Goal: Information Seeking & Learning: Learn about a topic

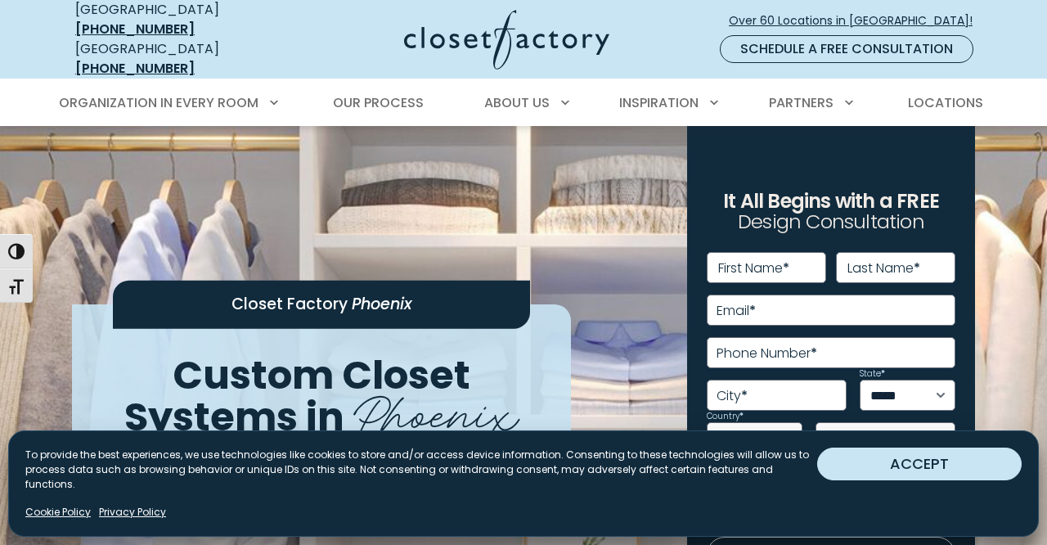
click at [897, 480] on button "ACCEPT" at bounding box center [919, 464] width 205 height 33
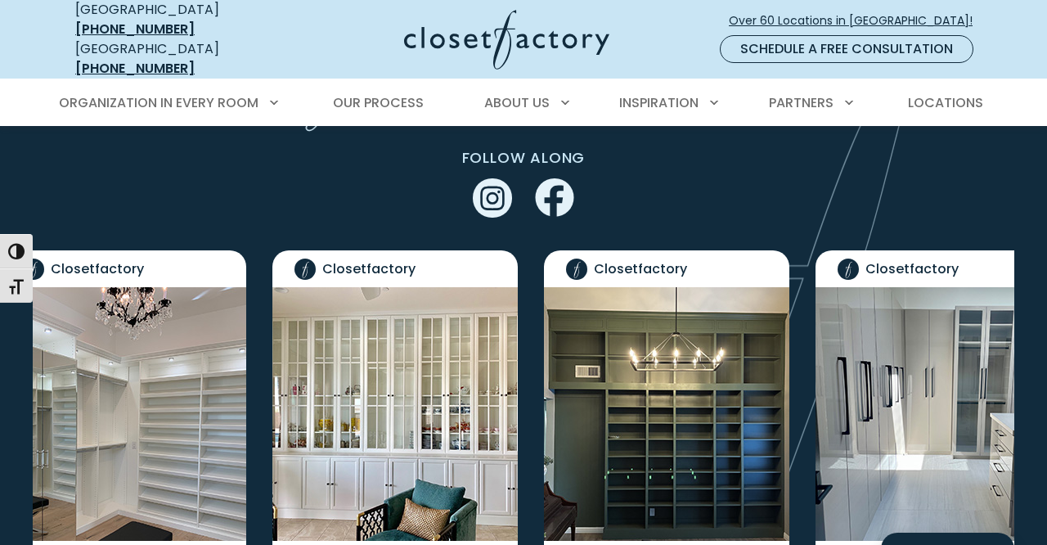
scroll to position [3120, 0]
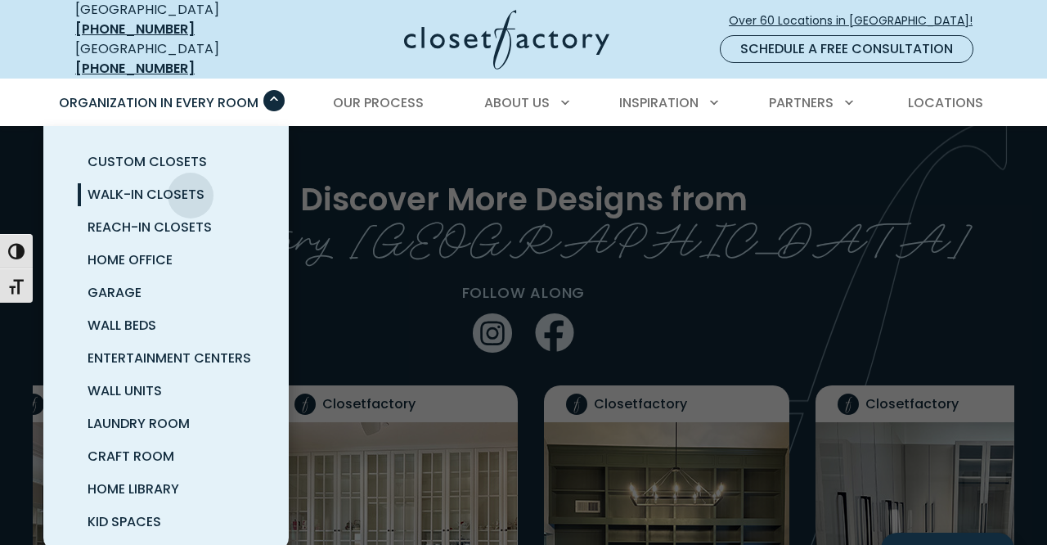
click at [191, 185] on span "Walk-In Closets" at bounding box center [146, 194] width 117 height 19
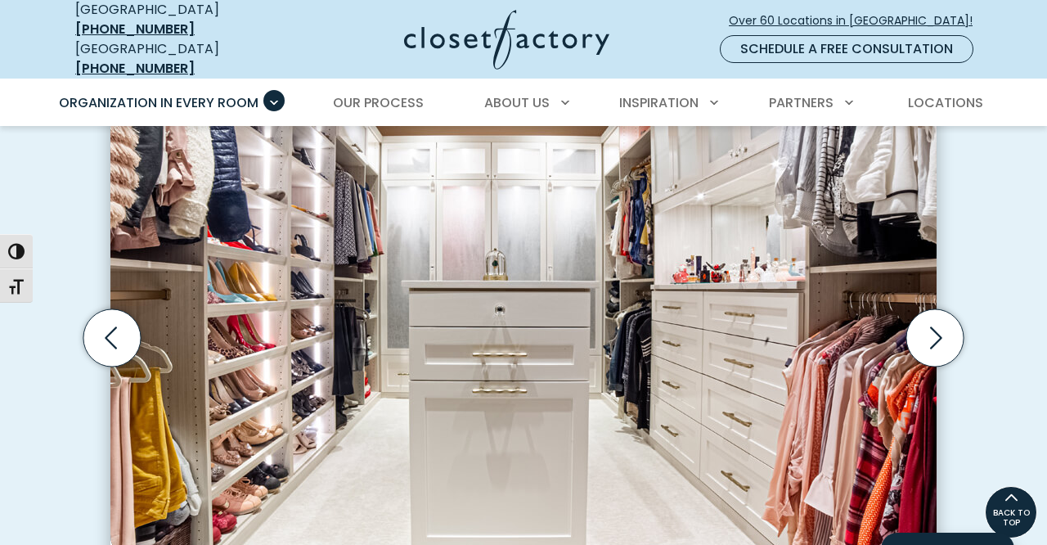
scroll to position [511, 0]
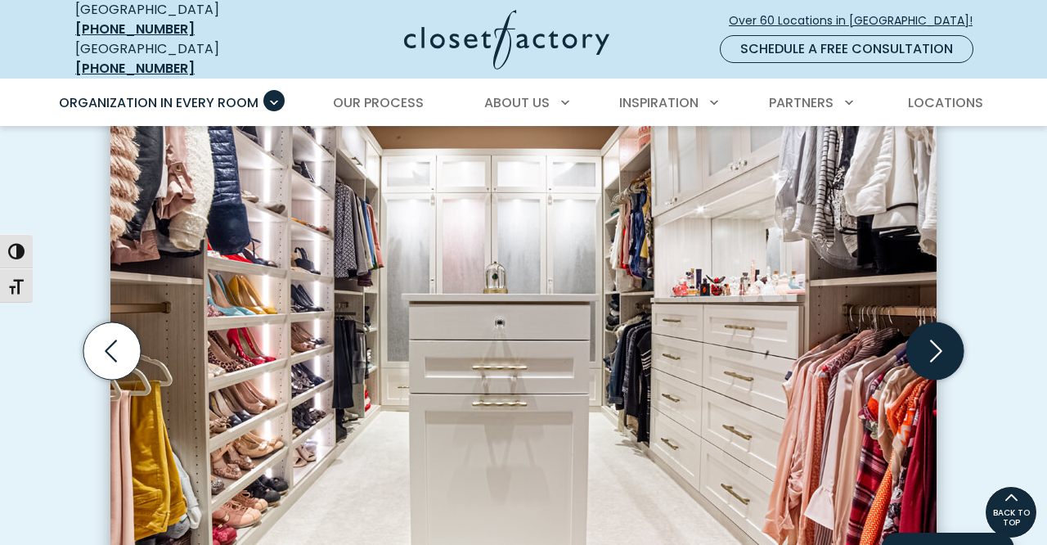
click at [940, 329] on icon "Next slide" at bounding box center [935, 350] width 57 height 57
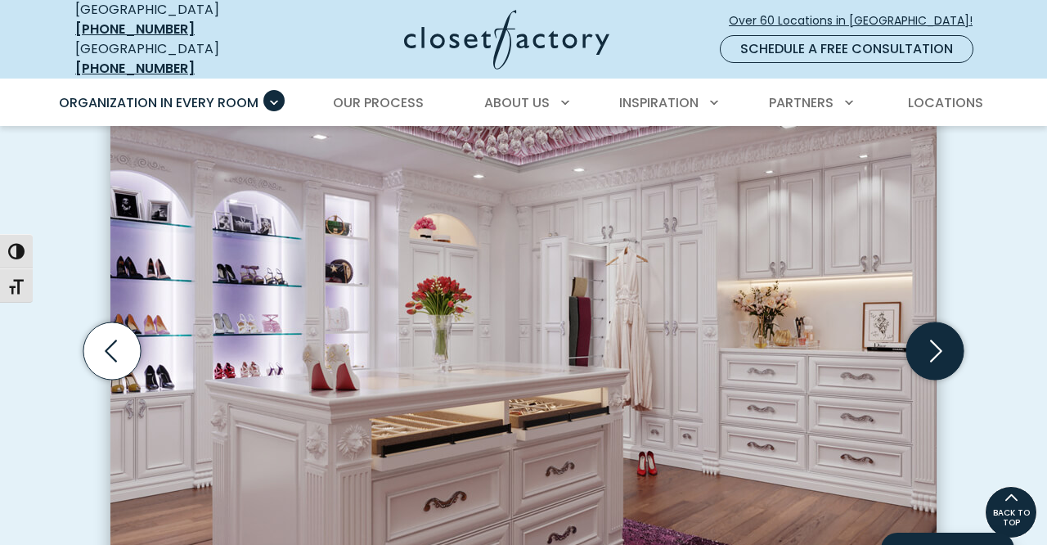
click at [940, 329] on icon "Next slide" at bounding box center [935, 350] width 57 height 57
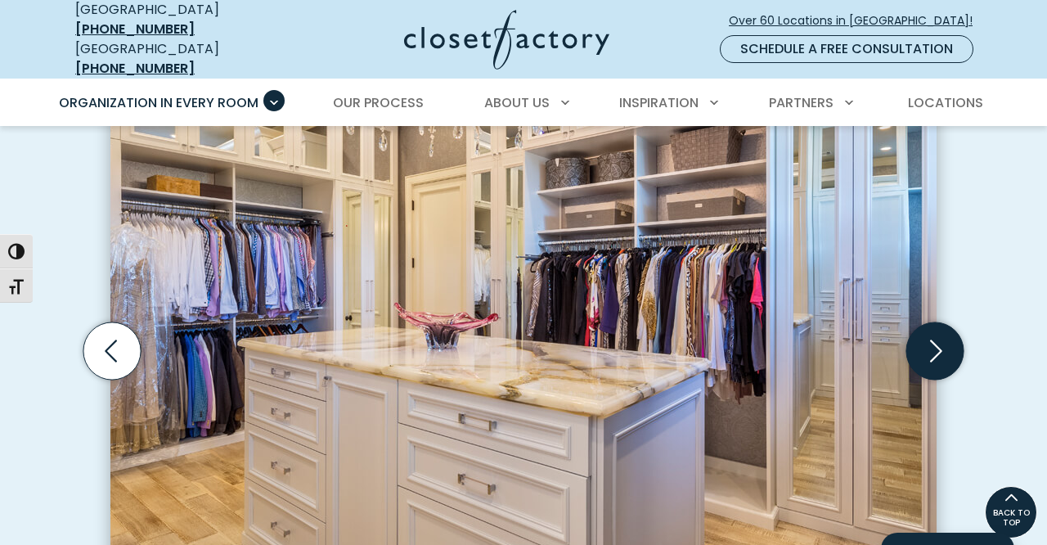
click at [940, 329] on icon "Next slide" at bounding box center [935, 350] width 57 height 57
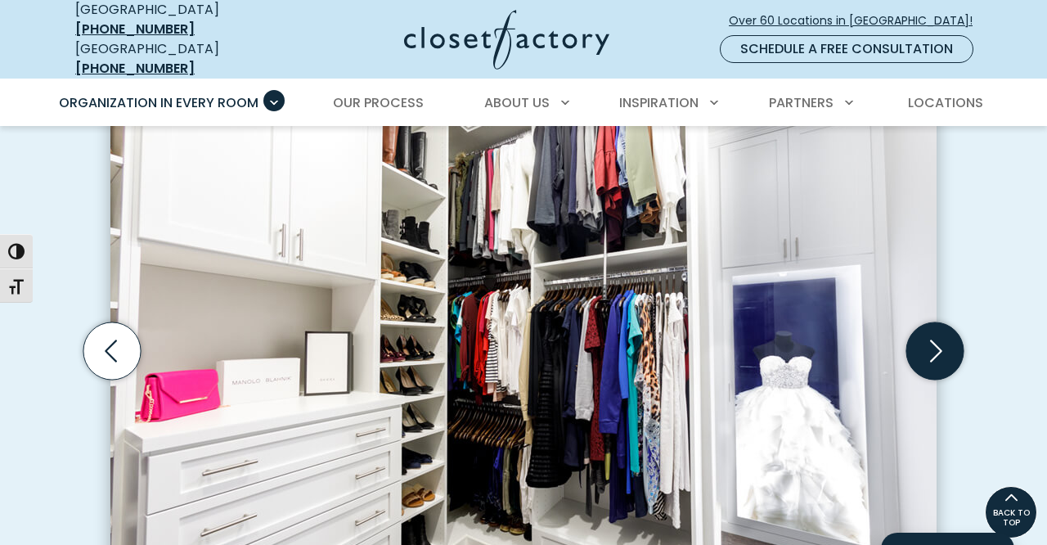
click at [941, 330] on icon "Next slide" at bounding box center [935, 350] width 57 height 57
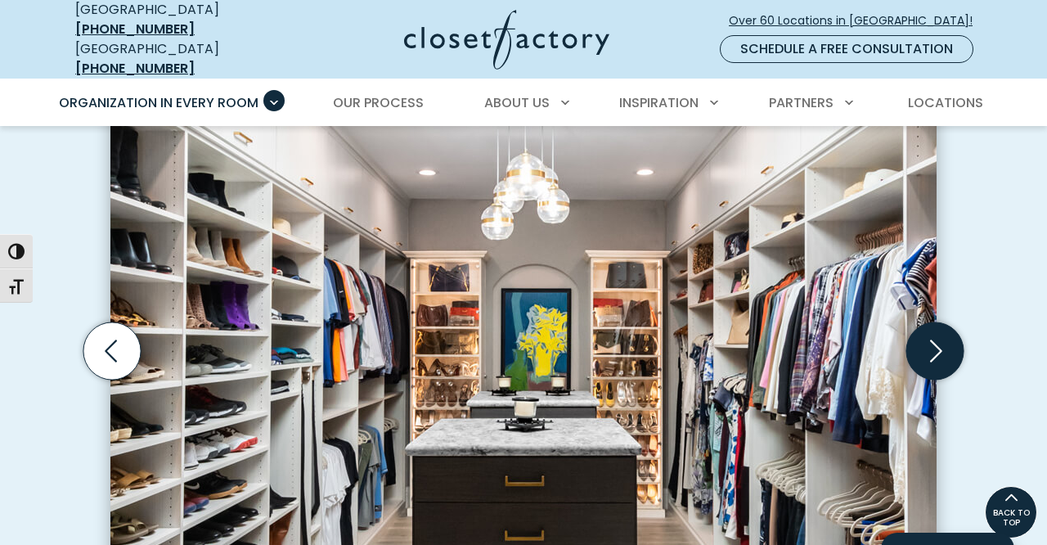
click at [943, 333] on icon "Next slide" at bounding box center [935, 350] width 57 height 57
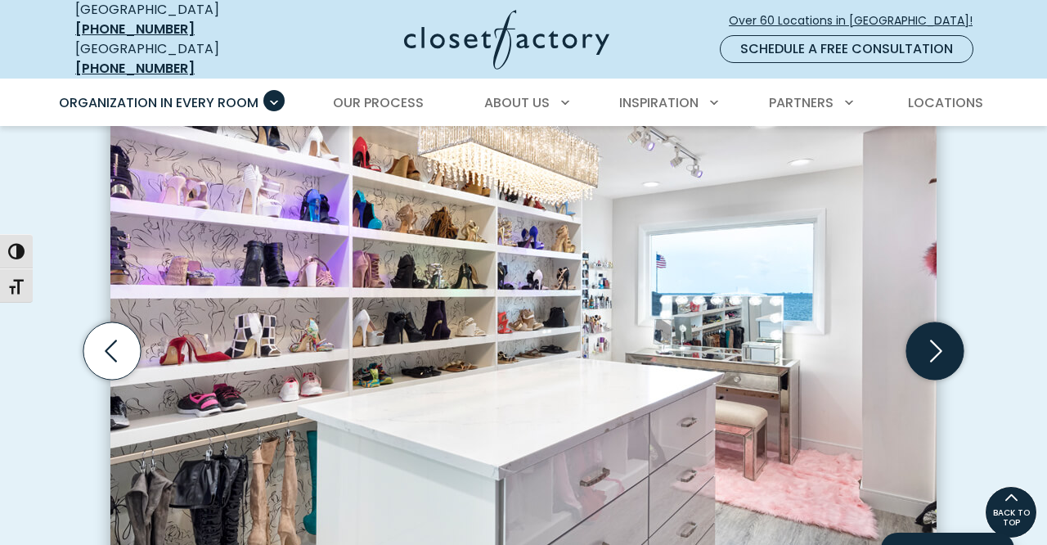
click at [944, 334] on icon "Next slide" at bounding box center [935, 350] width 57 height 57
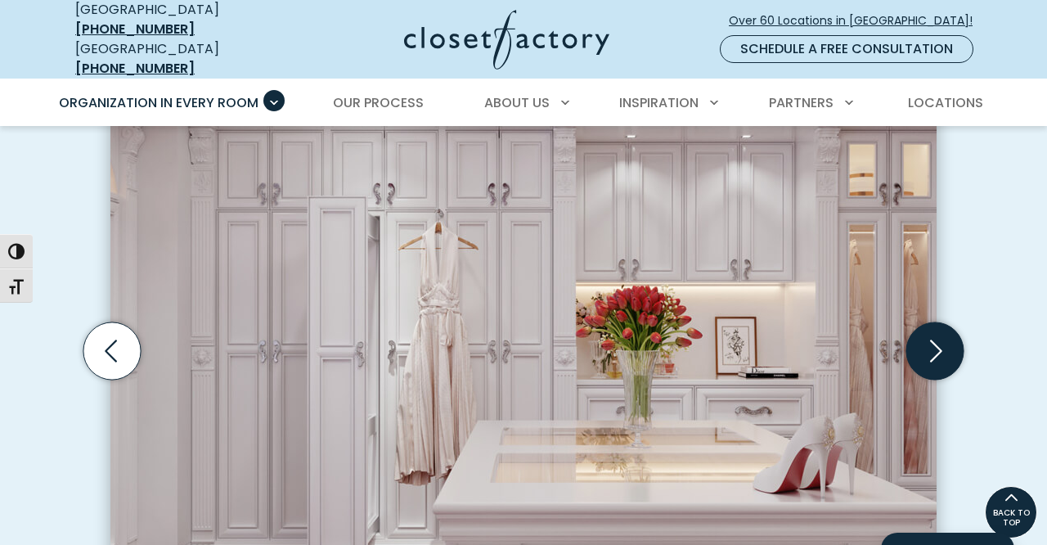
click at [945, 335] on icon "Next slide" at bounding box center [935, 350] width 57 height 57
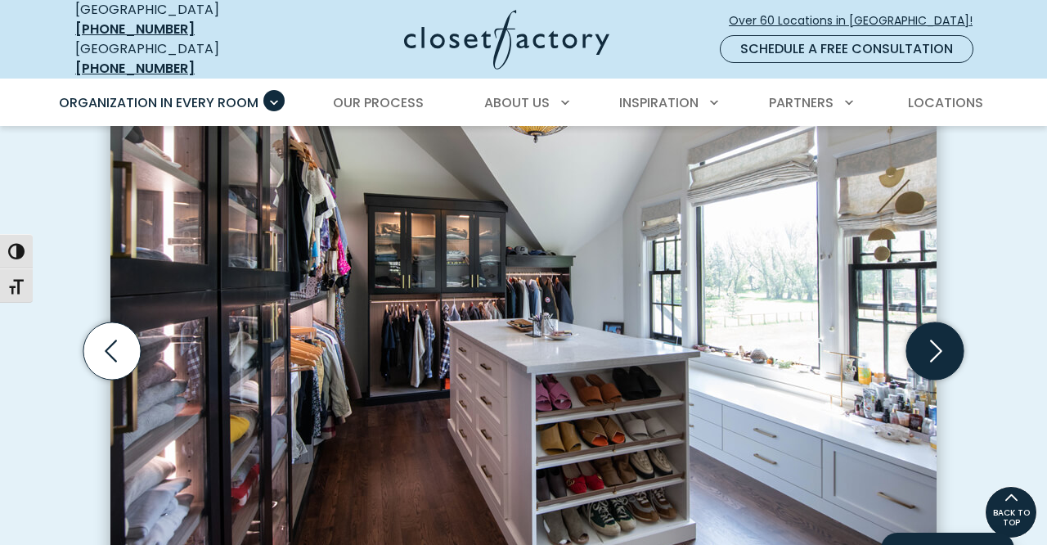
click at [945, 335] on icon "Next slide" at bounding box center [935, 350] width 57 height 57
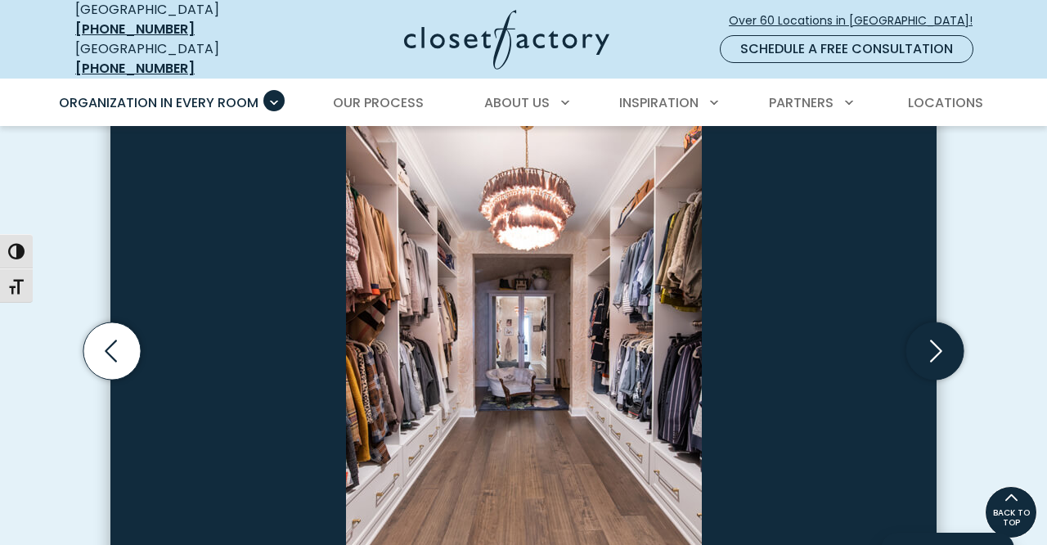
click at [945, 335] on icon "Next slide" at bounding box center [935, 350] width 57 height 57
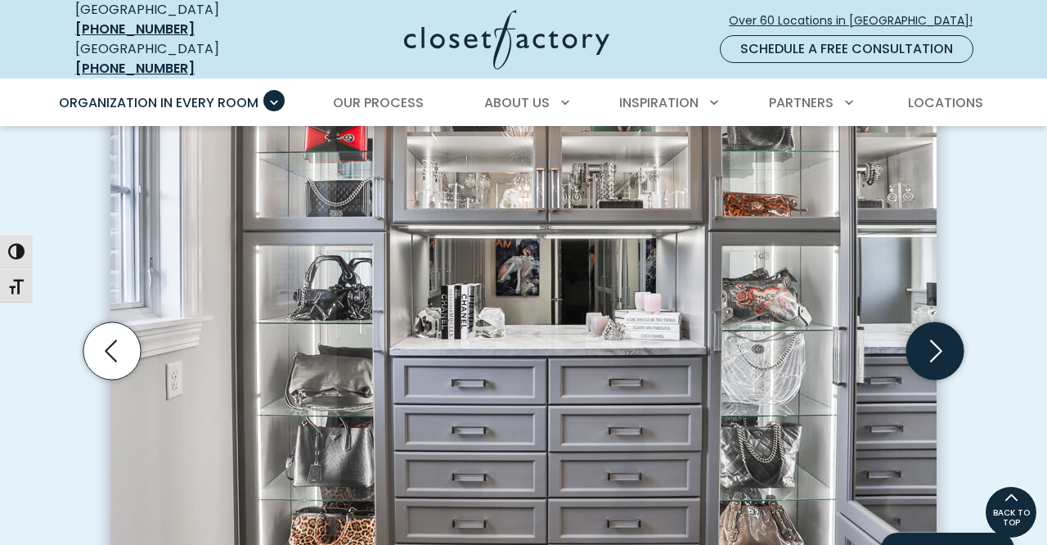
click at [945, 336] on icon "Next slide" at bounding box center [935, 350] width 57 height 57
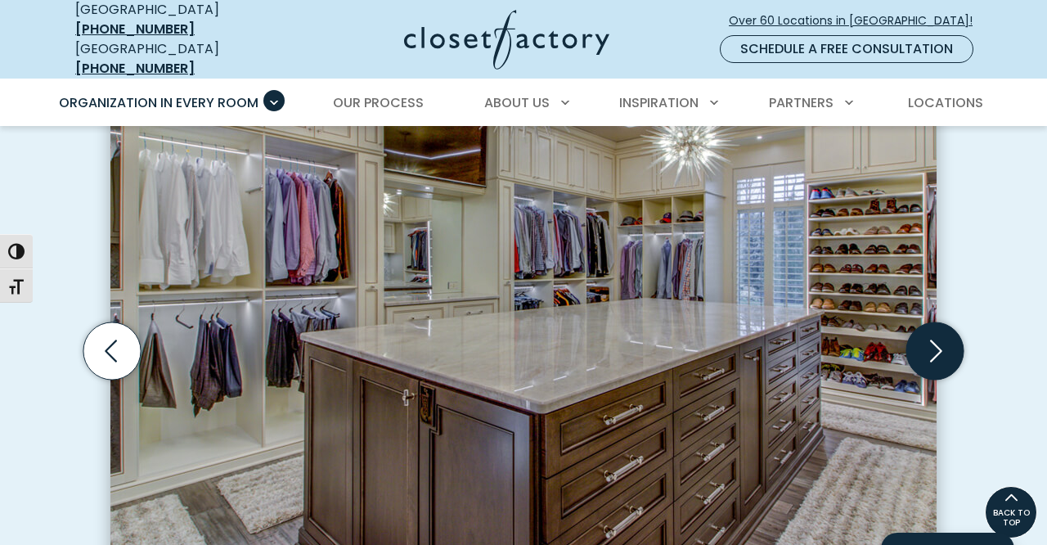
click at [946, 337] on icon "Next slide" at bounding box center [935, 350] width 57 height 57
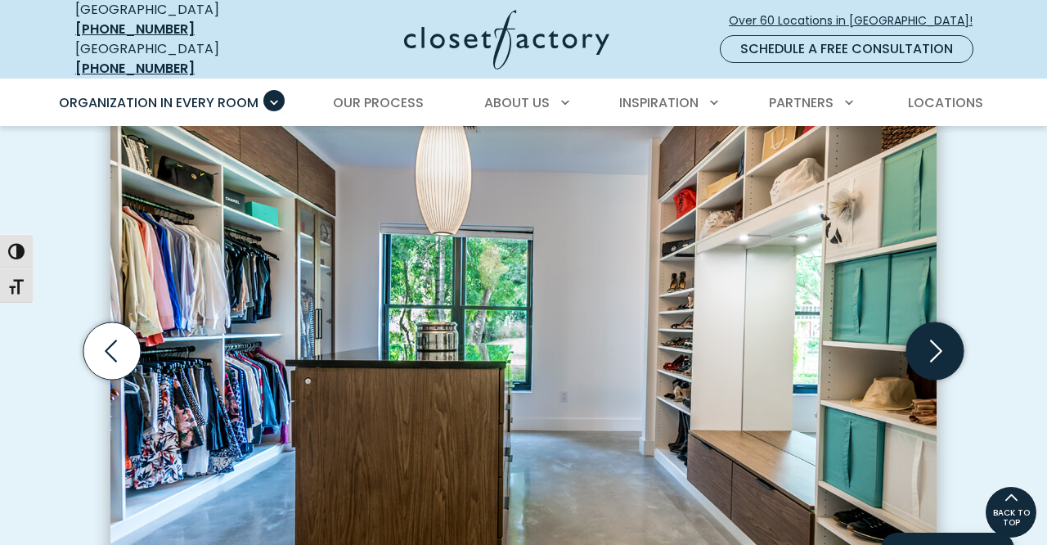
click at [946, 339] on icon "Next slide" at bounding box center [935, 350] width 57 height 57
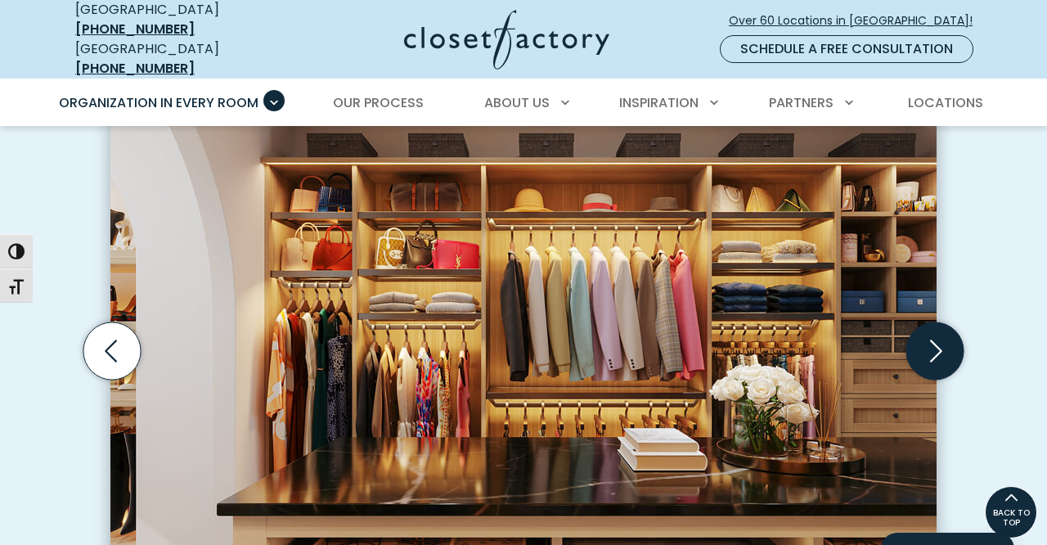
click at [947, 339] on icon "Next slide" at bounding box center [935, 350] width 57 height 57
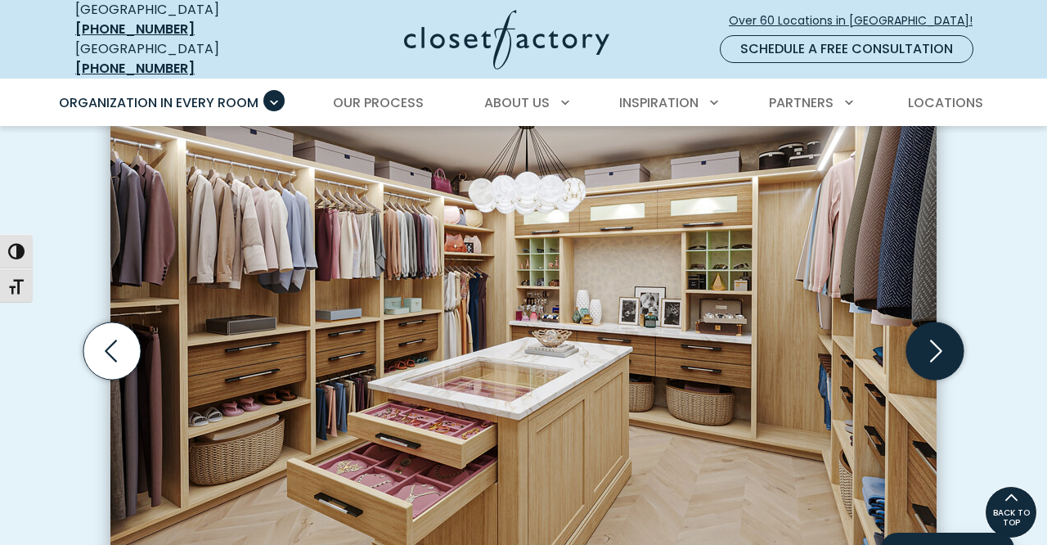
click at [947, 339] on icon "Next slide" at bounding box center [935, 350] width 57 height 57
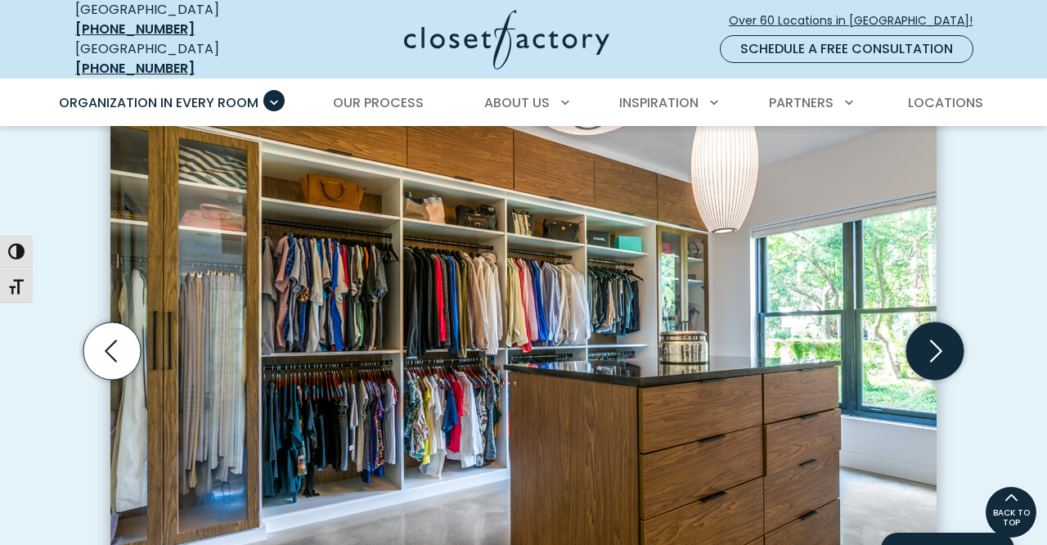
click at [947, 339] on icon "Next slide" at bounding box center [935, 350] width 57 height 57
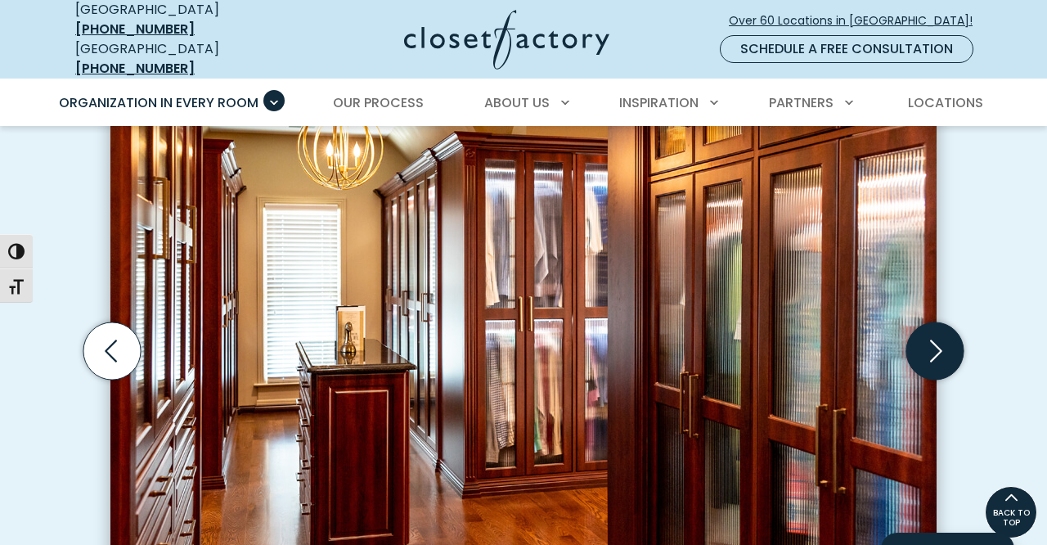
click at [947, 339] on icon "Next slide" at bounding box center [935, 350] width 57 height 57
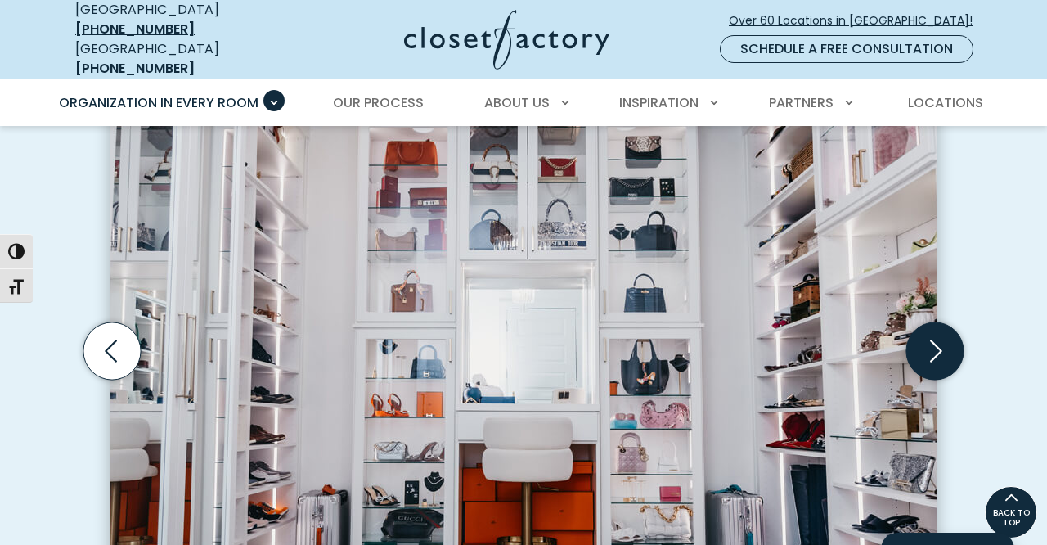
click at [947, 339] on icon "Next slide" at bounding box center [935, 350] width 57 height 57
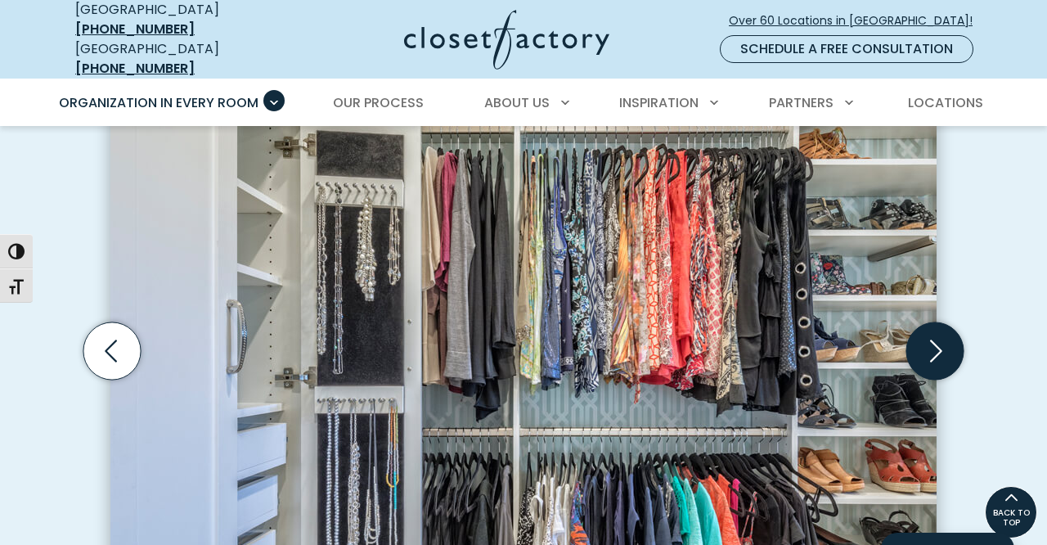
click at [939, 328] on icon "Next slide" at bounding box center [935, 350] width 57 height 57
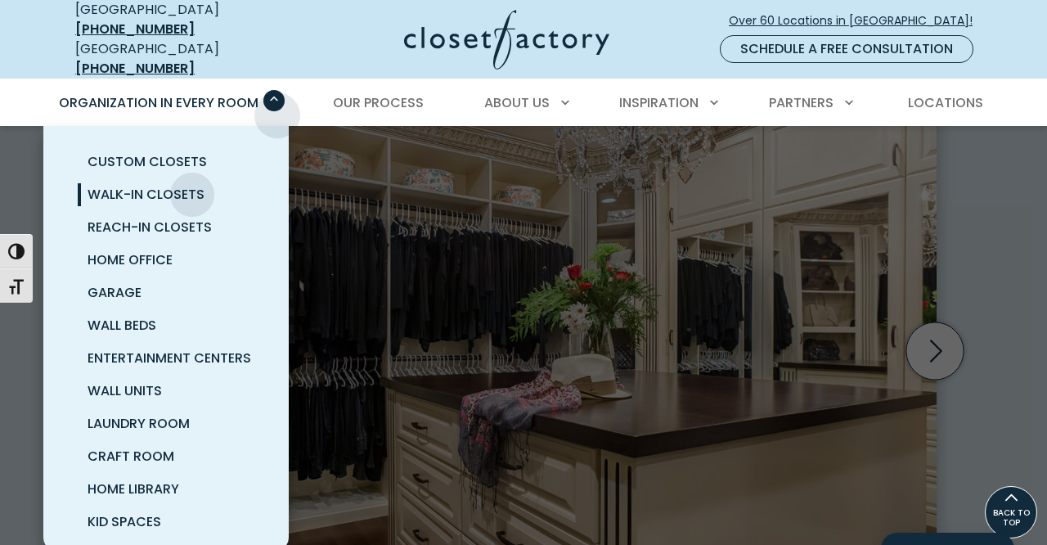
click at [277, 103] on div "Organization in Every Room Custom Closets Walk-In Closets Reach-In Closets Home…" at bounding box center [165, 103] width 237 height 46
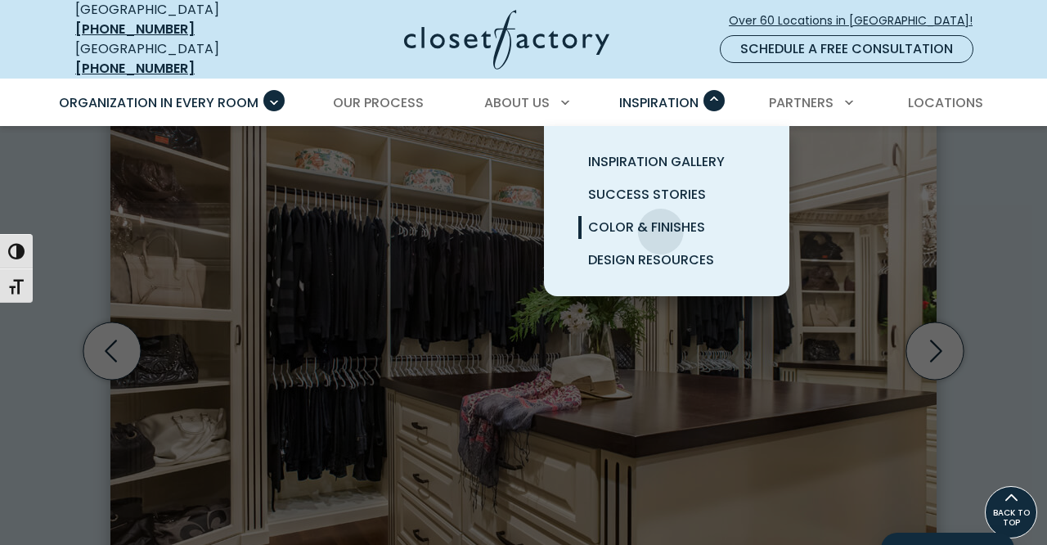
click at [660, 219] on span "Color & Finishes" at bounding box center [646, 227] width 117 height 19
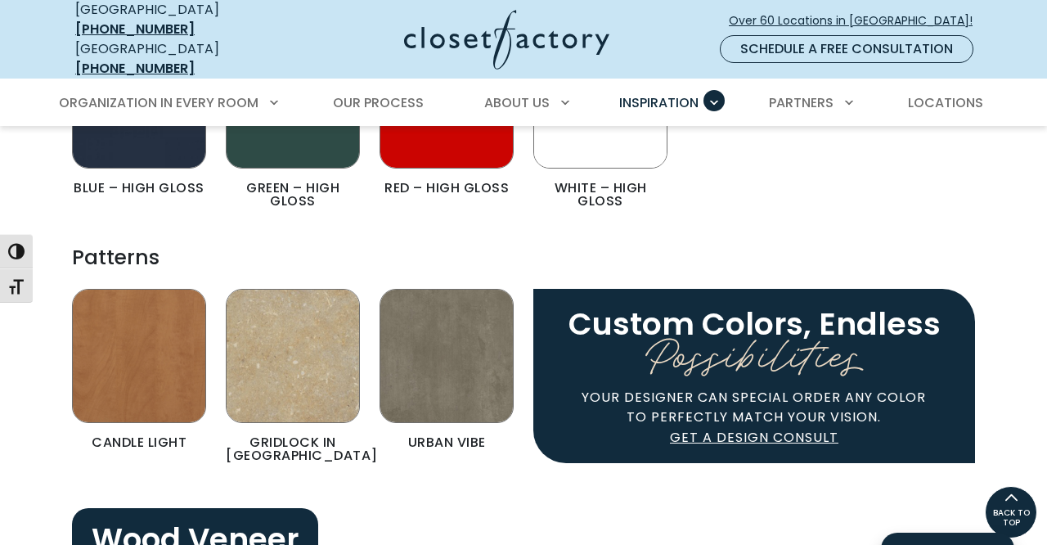
scroll to position [2352, 0]
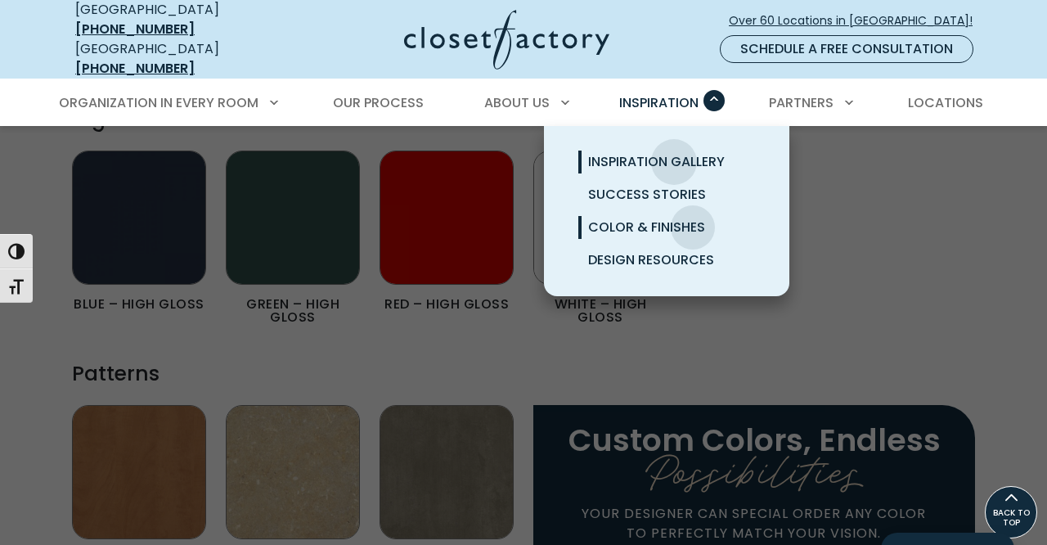
click at [674, 152] on span "Inspiration Gallery" at bounding box center [656, 161] width 137 height 19
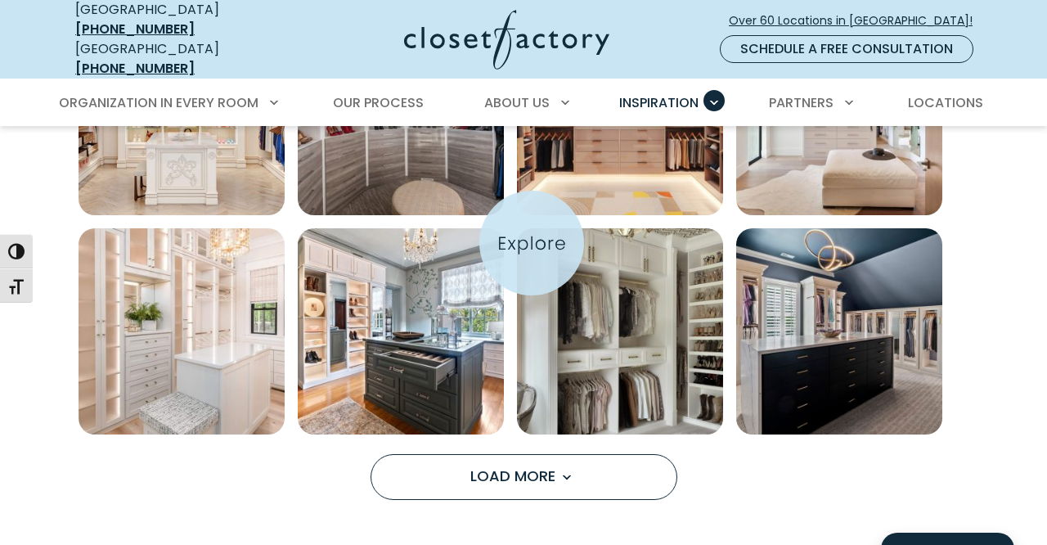
scroll to position [1150, 0]
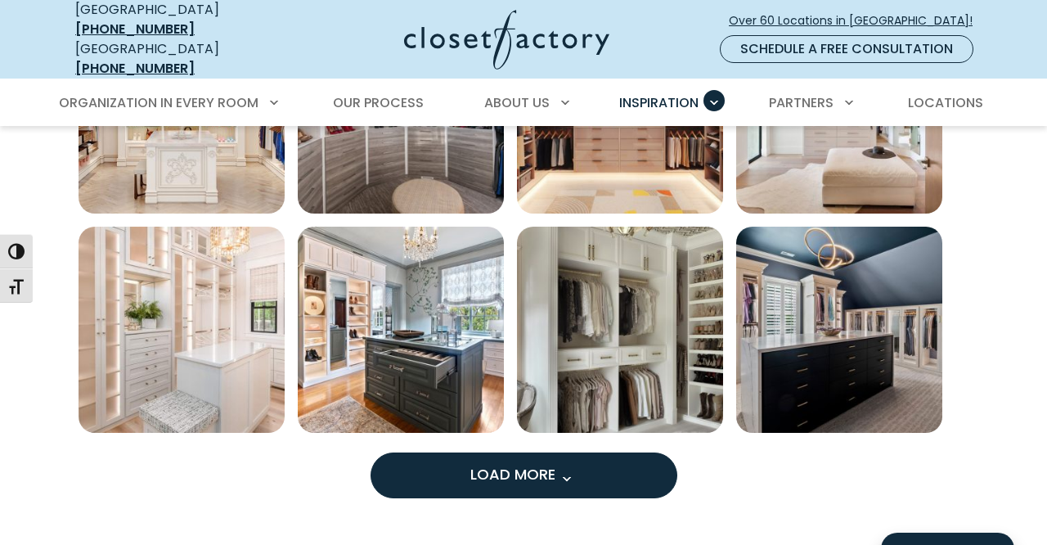
click at [560, 468] on span "Load more inspiration gallery images" at bounding box center [566, 478] width 21 height 21
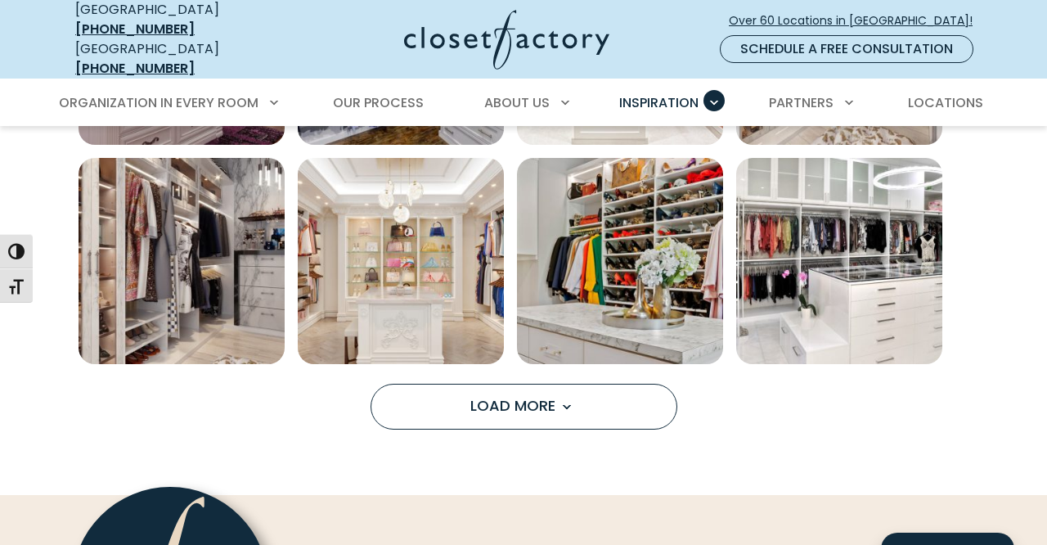
scroll to position [2114, 0]
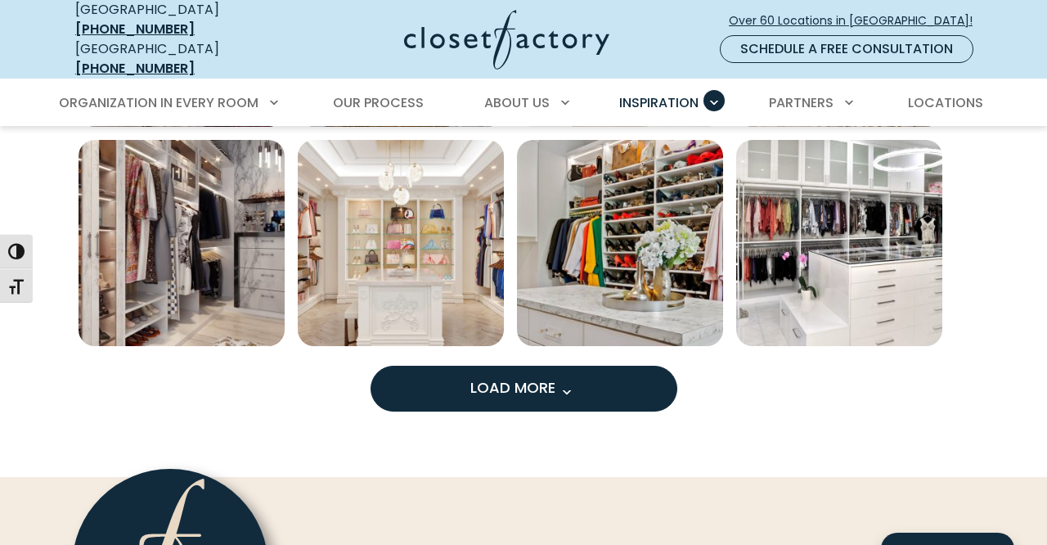
click at [555, 385] on span "Load More" at bounding box center [523, 387] width 106 height 20
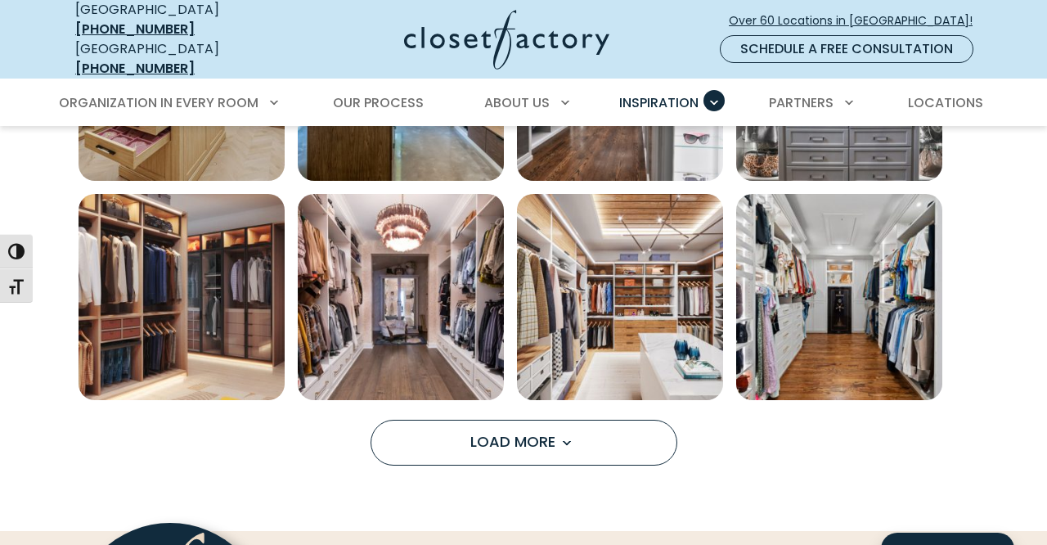
scroll to position [2952, 0]
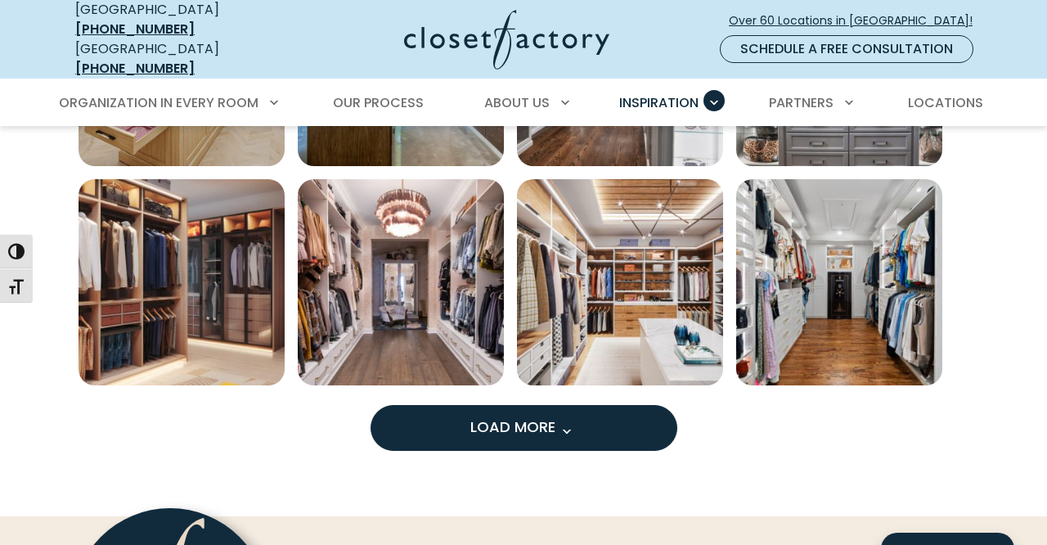
click at [556, 418] on span "Load More" at bounding box center [523, 426] width 106 height 20
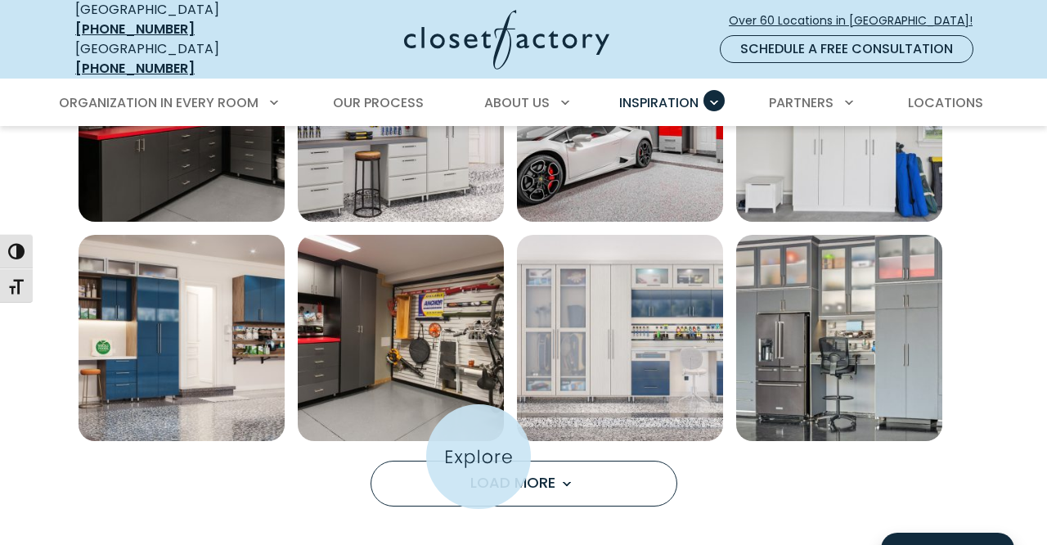
scroll to position [1146, 0]
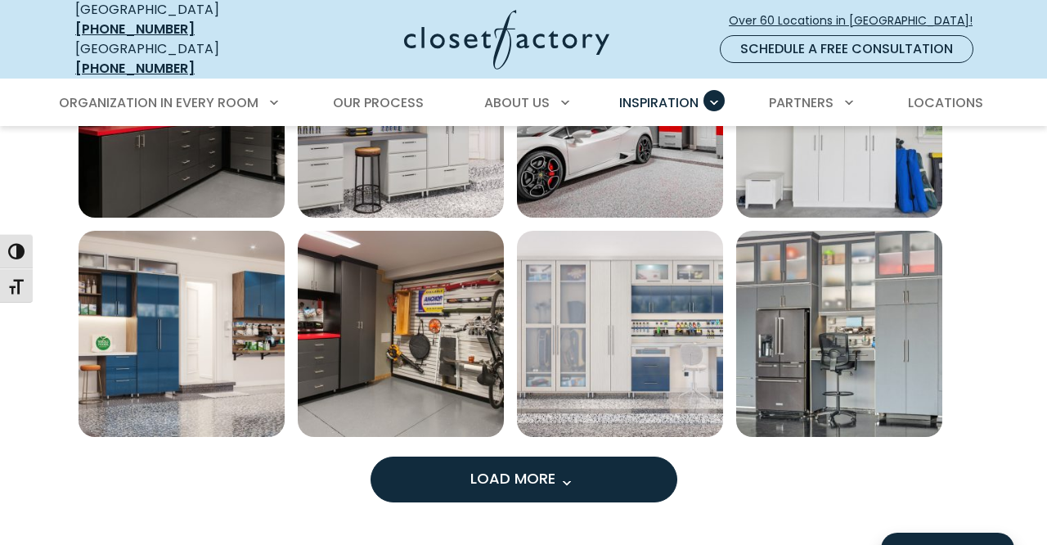
click at [480, 469] on span "Load More" at bounding box center [523, 478] width 106 height 20
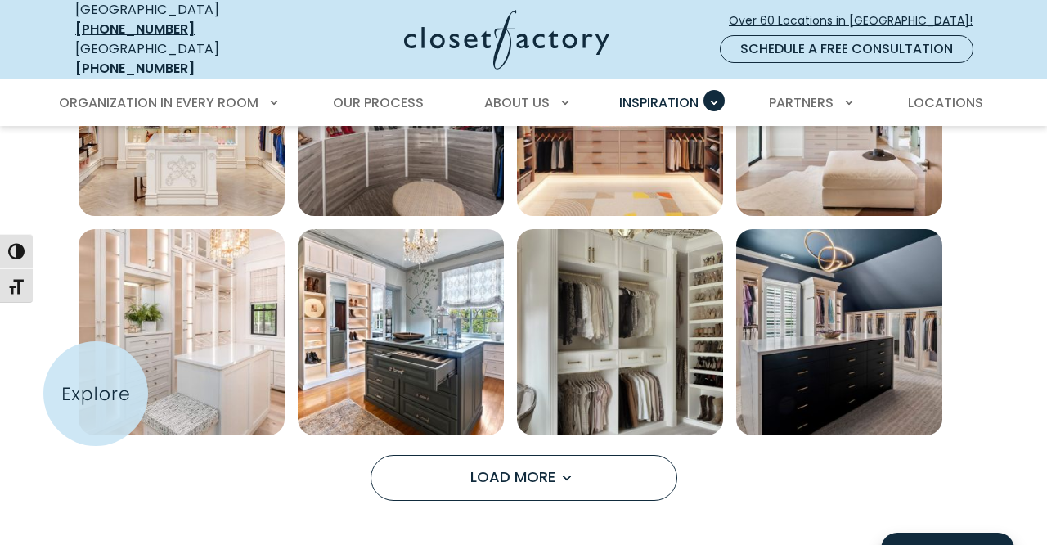
scroll to position [1158, 0]
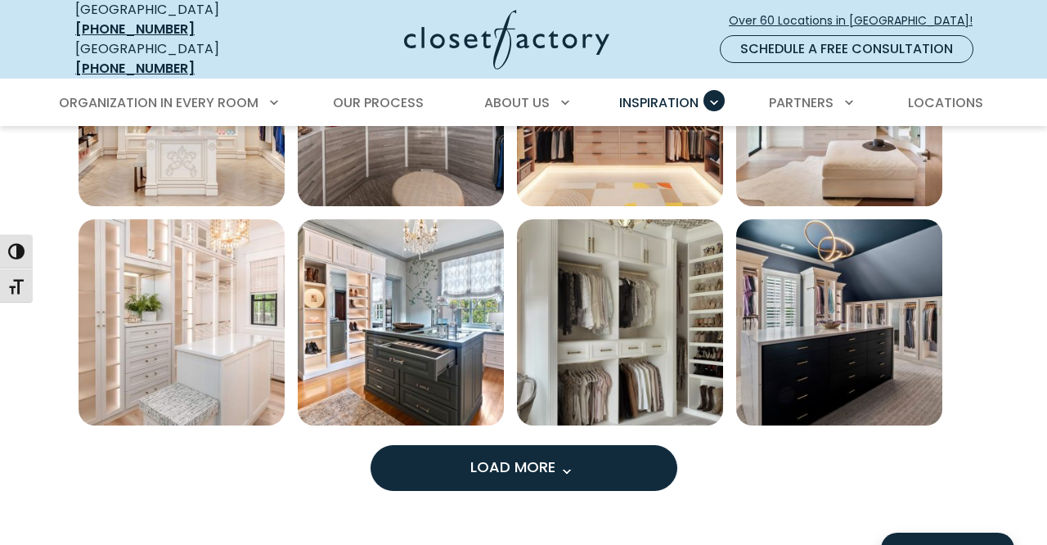
click at [462, 459] on button "Load More" at bounding box center [524, 468] width 307 height 46
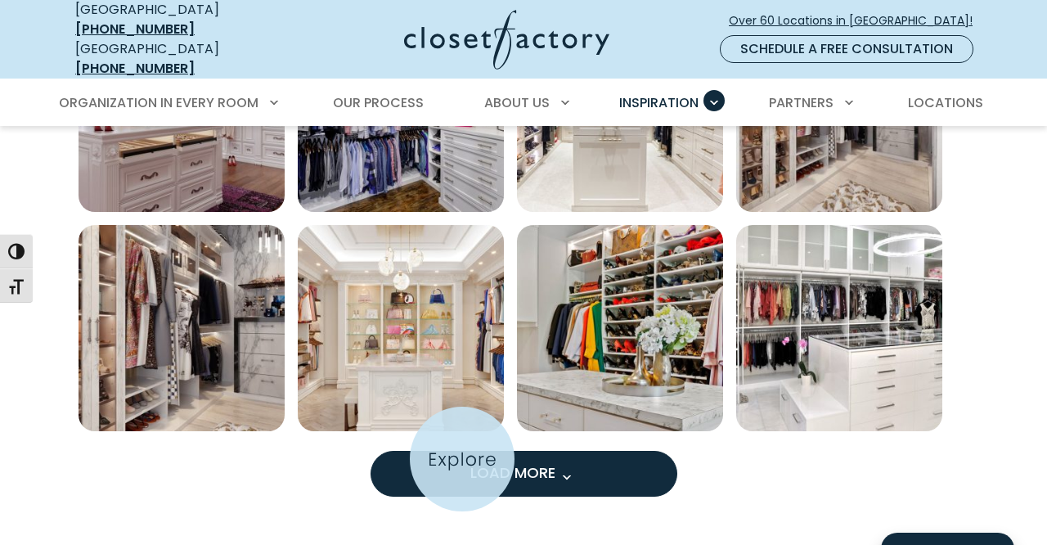
scroll to position [2031, 0]
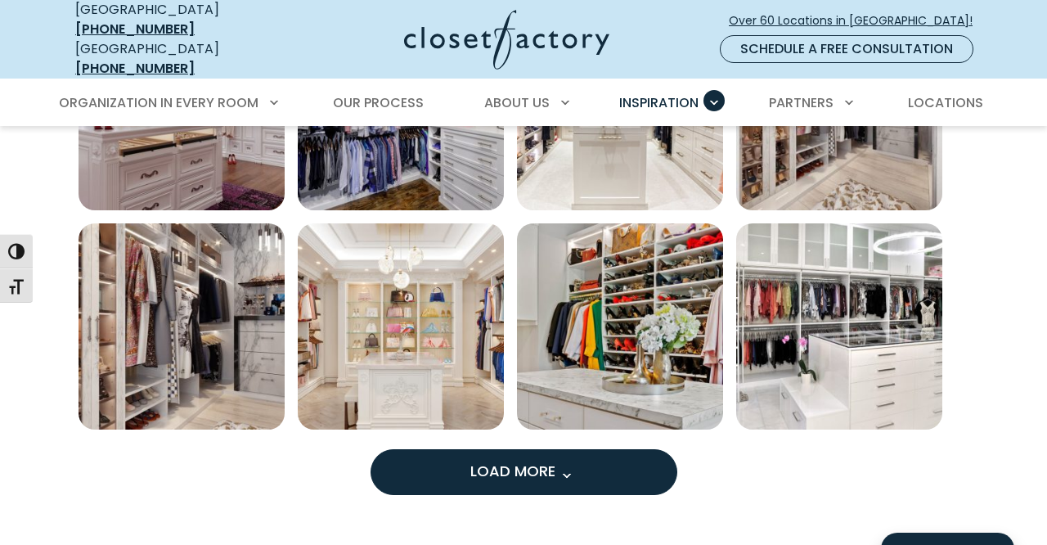
click at [465, 466] on button "Load More" at bounding box center [524, 472] width 307 height 46
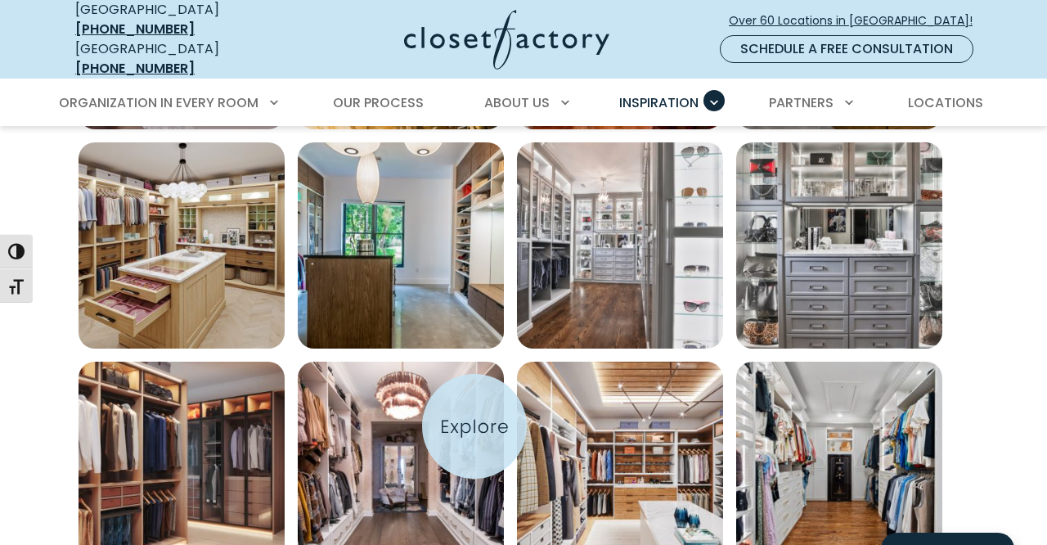
scroll to position [2771, 0]
